Goal: Find specific page/section: Find specific page/section

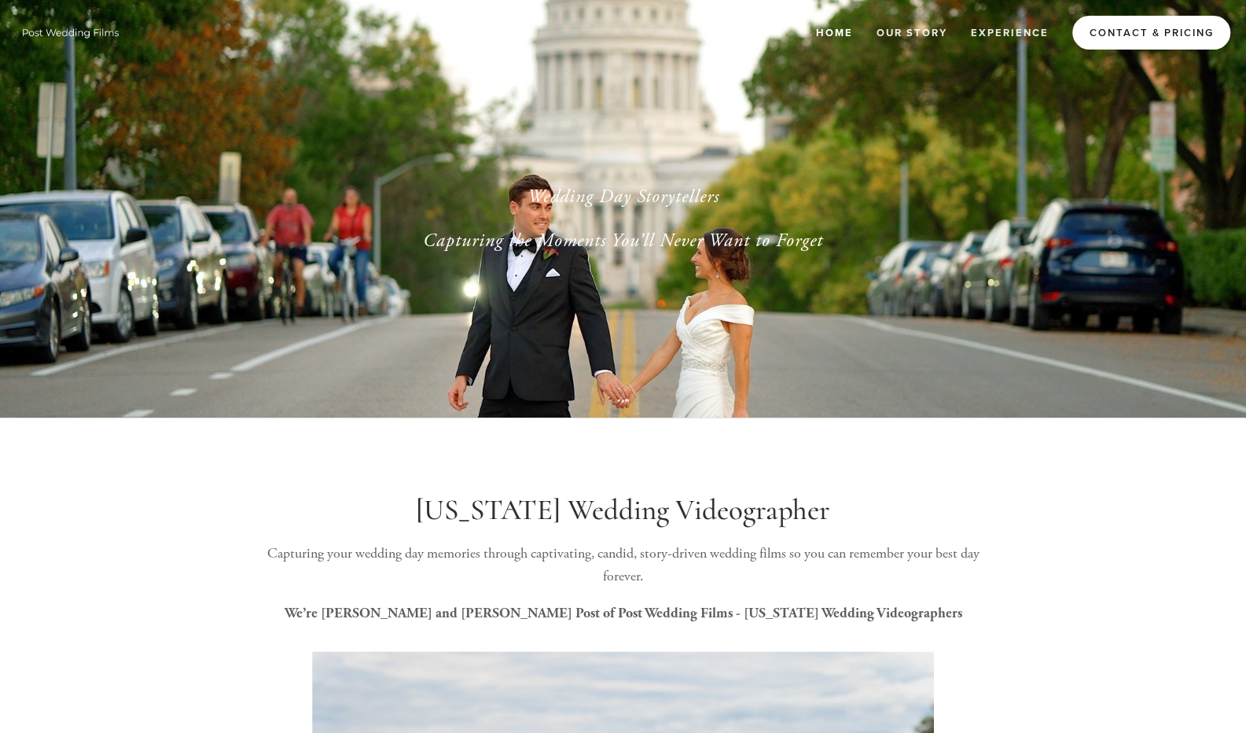
click at [1093, 31] on link "Contact & Pricing" at bounding box center [1151, 33] width 158 height 34
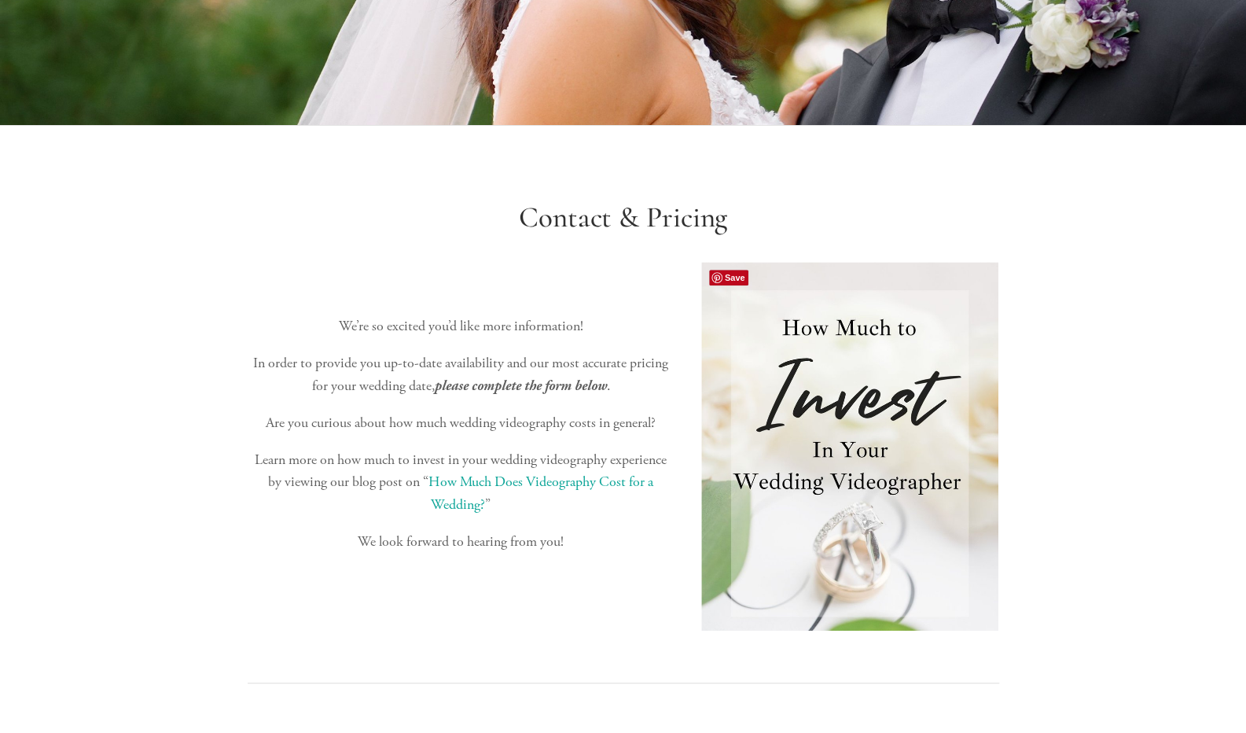
scroll to position [247, 0]
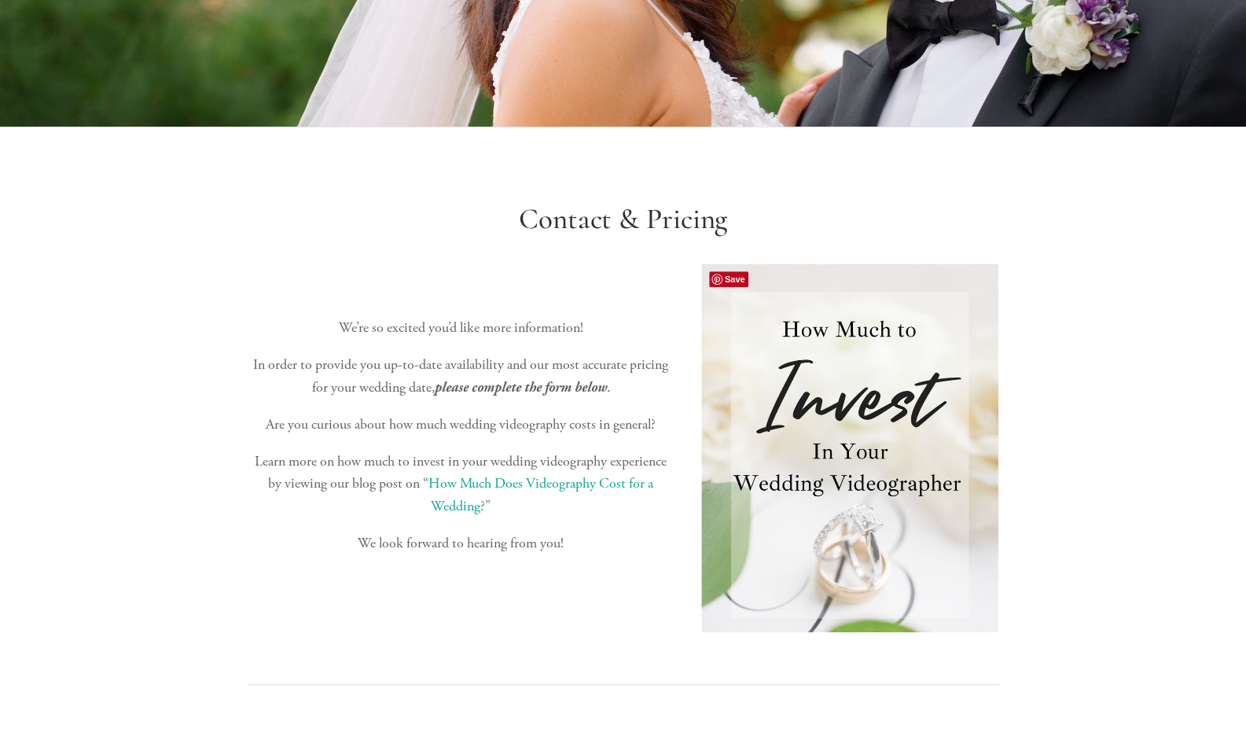
click at [837, 446] on img at bounding box center [850, 447] width 298 height 368
